Goal: Task Accomplishment & Management: Manage account settings

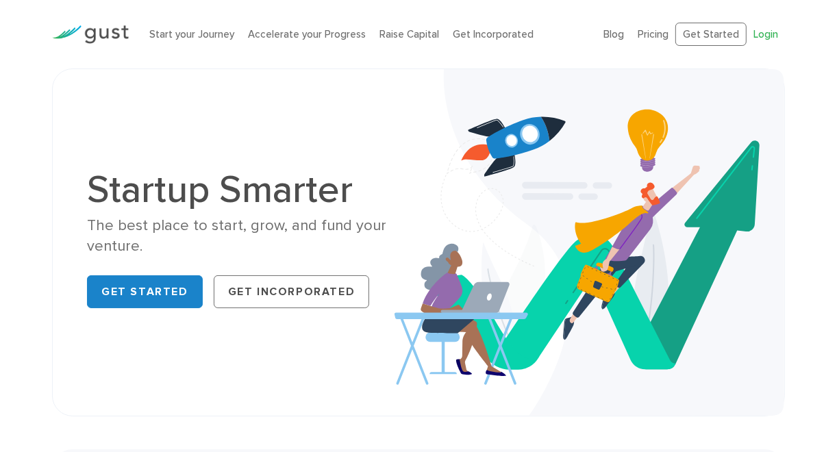
click at [766, 32] on link "Login" at bounding box center [766, 34] width 25 height 12
click at [757, 37] on link "Login" at bounding box center [766, 34] width 25 height 12
